Goal: Find specific page/section: Find specific page/section

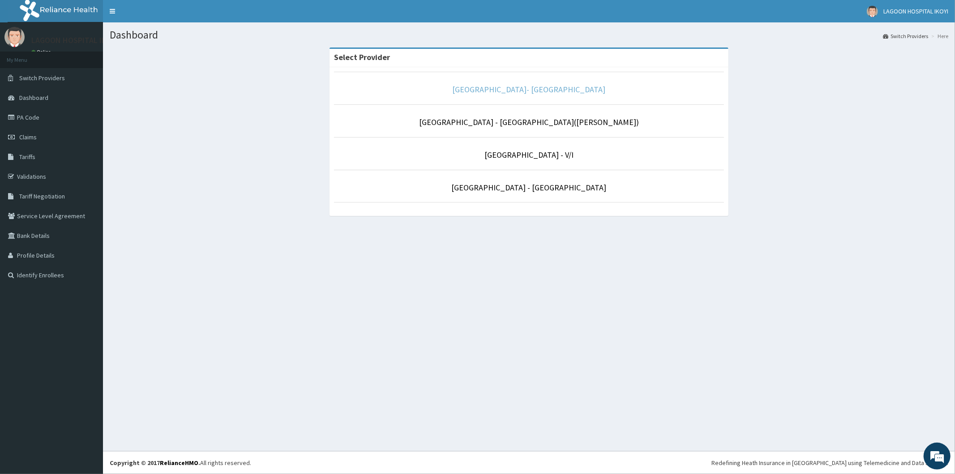
click at [509, 91] on link "[GEOGRAPHIC_DATA]- [GEOGRAPHIC_DATA]" at bounding box center [528, 89] width 153 height 10
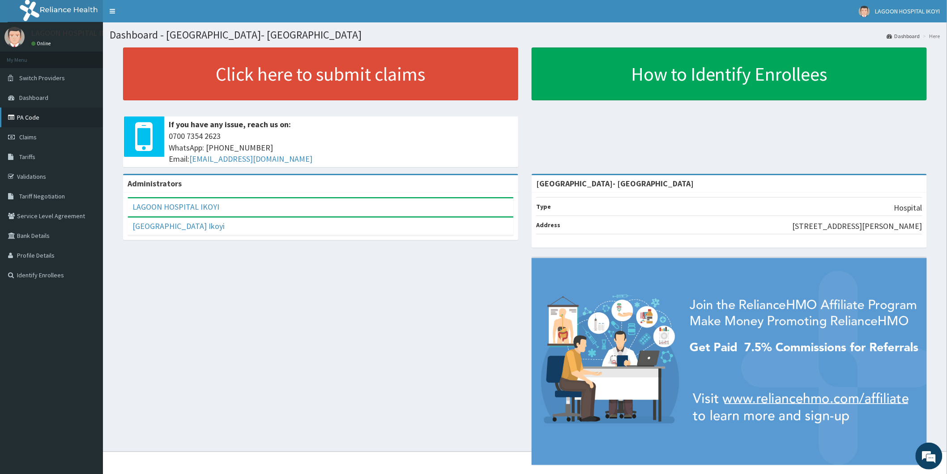
click at [52, 120] on link "PA Code" at bounding box center [51, 117] width 103 height 20
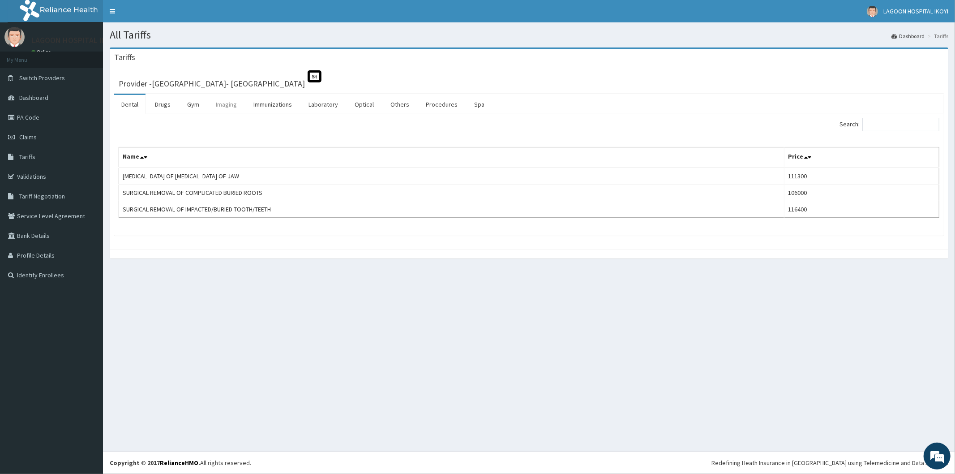
click at [224, 106] on link "Imaging" at bounding box center [226, 104] width 35 height 19
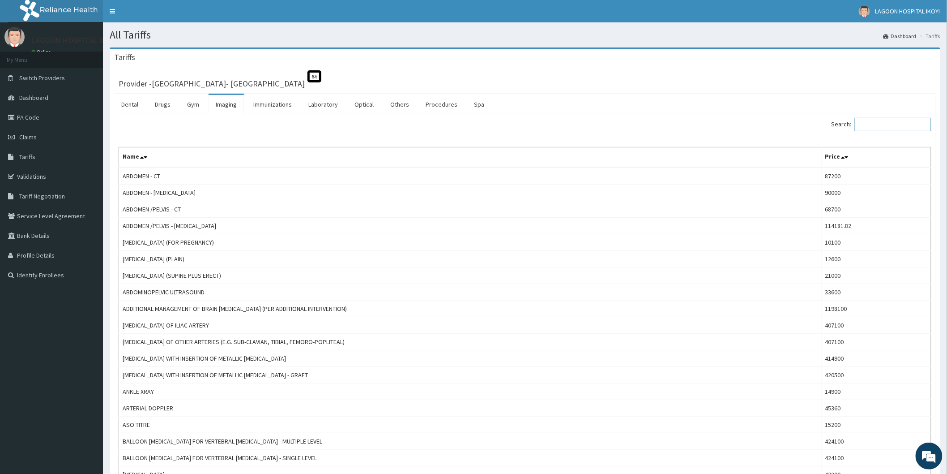
click at [876, 125] on input "Search:" at bounding box center [892, 124] width 77 height 13
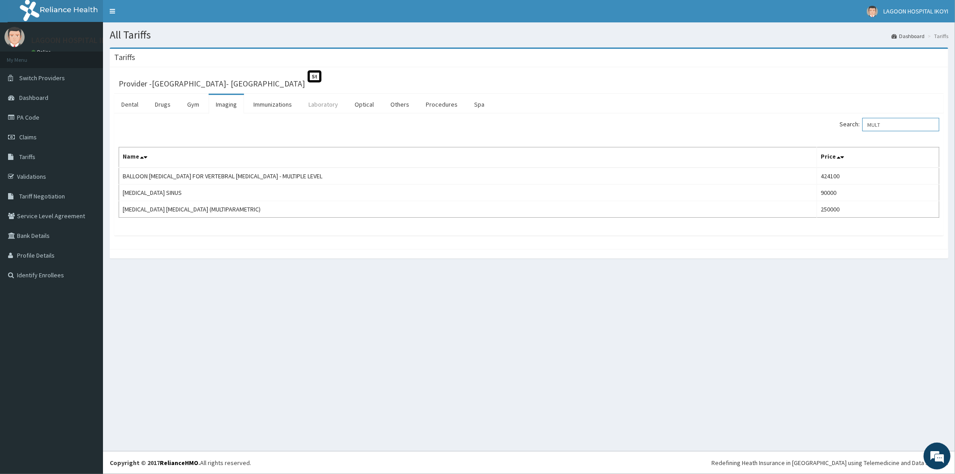
type input "MULT"
click at [315, 101] on link "Laboratory" at bounding box center [323, 104] width 44 height 19
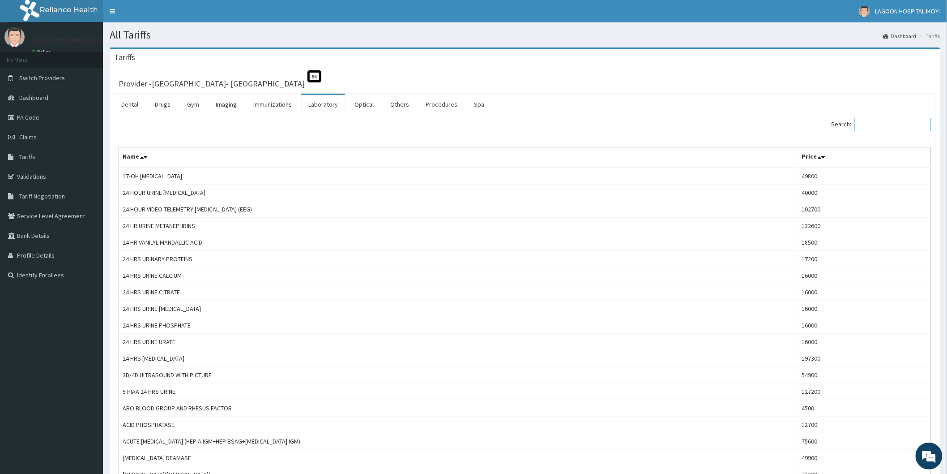
click at [882, 126] on input "Search:" at bounding box center [892, 124] width 77 height 13
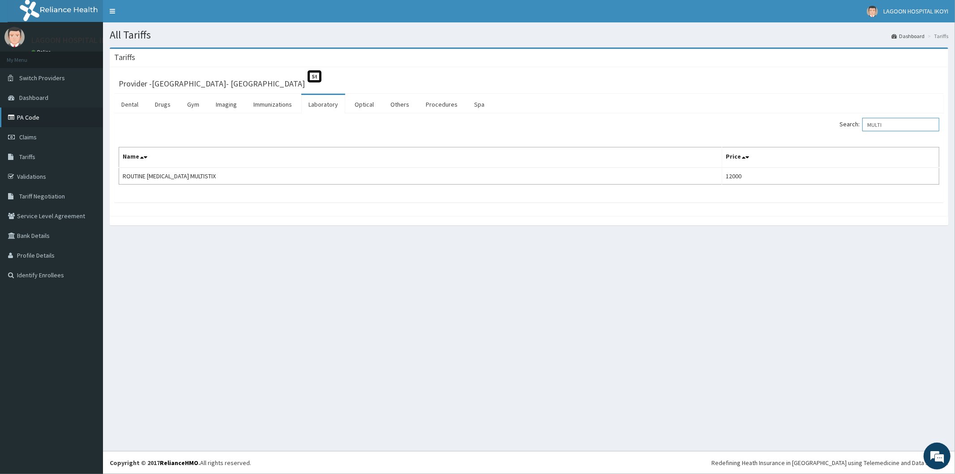
type input "MULTI"
click at [29, 114] on link "PA Code" at bounding box center [51, 117] width 103 height 20
